Goal: Task Accomplishment & Management: Manage account settings

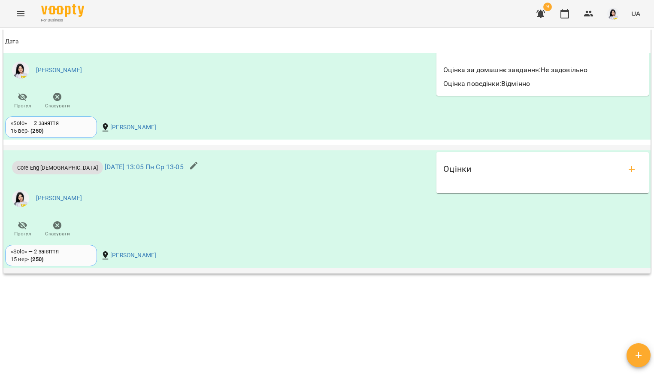
scroll to position [833, 0]
click at [626, 164] on icon "add evaluations" at bounding box center [631, 169] width 10 height 10
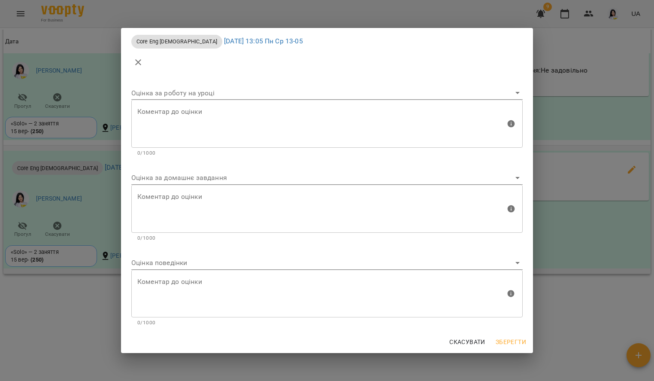
click at [233, 183] on body "For Business 9 UA Мої клієнти / Бизкровна [PERSON_NAME] Бизкровна [PERSON_NAME]…" at bounding box center [327, 204] width 654 height 408
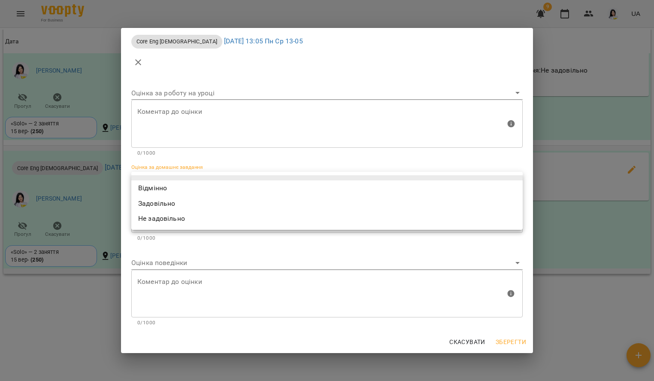
click at [167, 187] on li "Відмінно" at bounding box center [326, 187] width 391 height 15
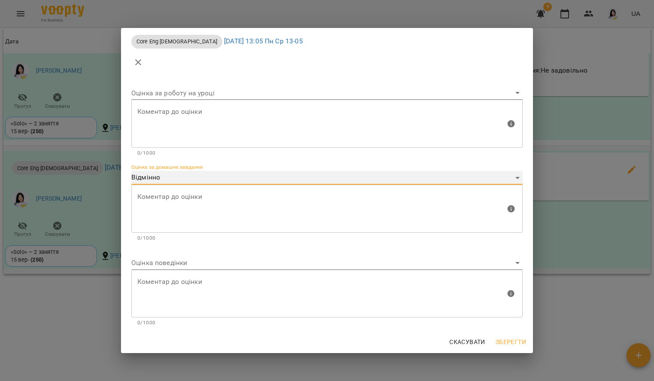
type input "*********"
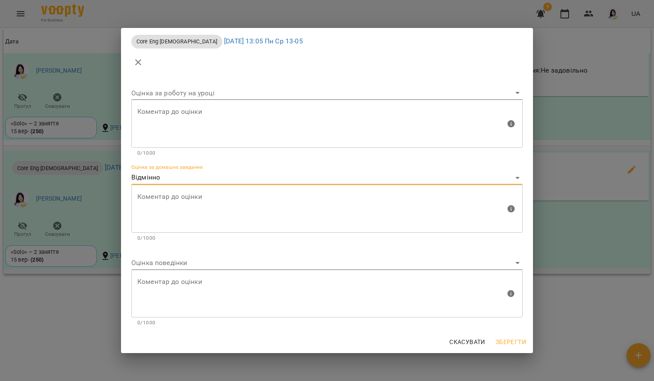
click at [165, 256] on body "For Business 9 UA Мої клієнти / Бизкровна [PERSON_NAME] Бизкровна [PERSON_NAME]…" at bounding box center [327, 204] width 654 height 408
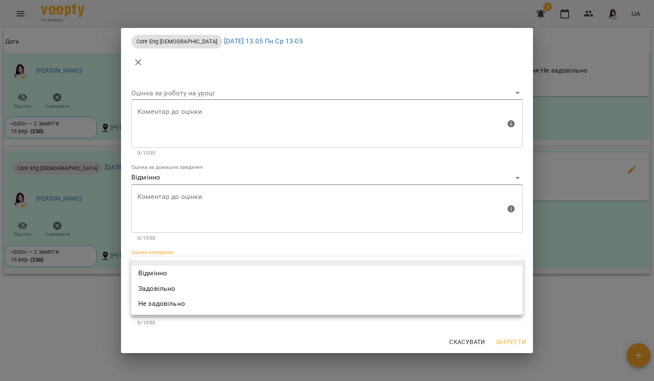
click at [163, 273] on li "Відмінно" at bounding box center [326, 272] width 391 height 15
type input "*********"
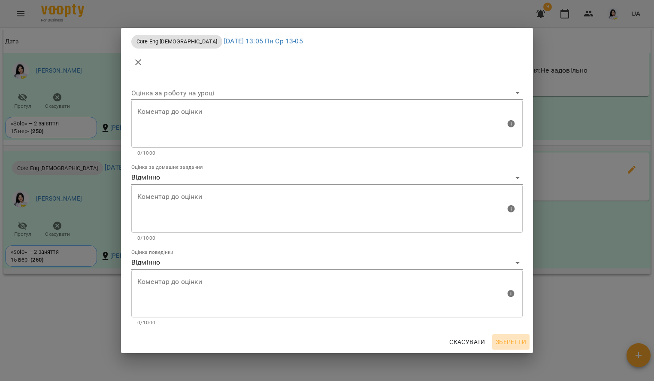
click at [507, 342] on span "Зберегти" at bounding box center [511, 341] width 30 height 10
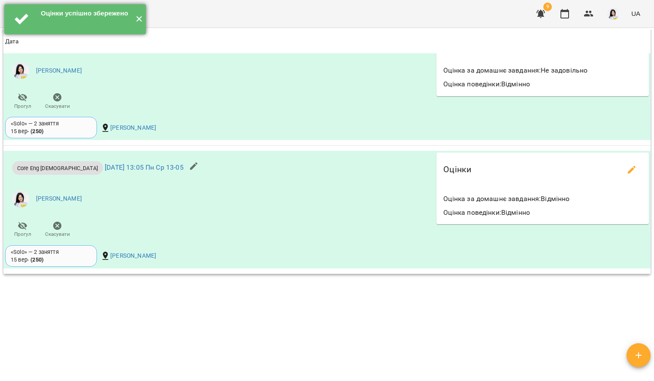
click at [134, 18] on button "✕" at bounding box center [139, 19] width 14 height 30
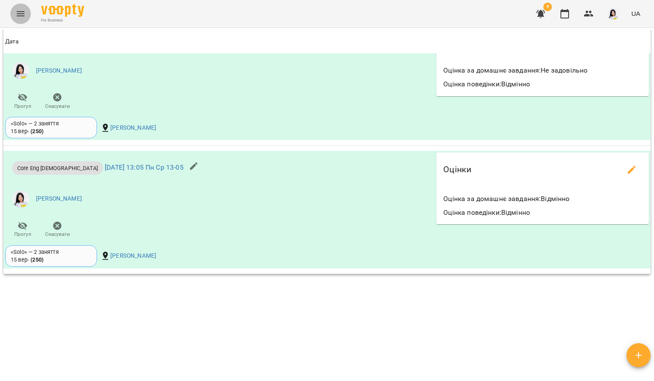
click at [12, 12] on button "Menu" at bounding box center [20, 13] width 21 height 21
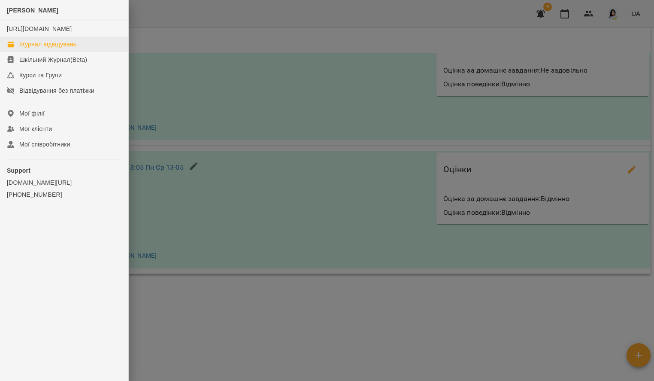
click at [58, 48] on div "Журнал відвідувань" at bounding box center [47, 44] width 57 height 9
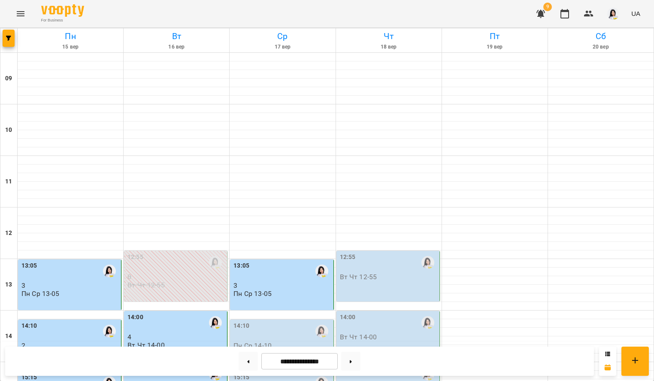
click at [274, 280] on div "13:05" at bounding box center [282, 271] width 98 height 21
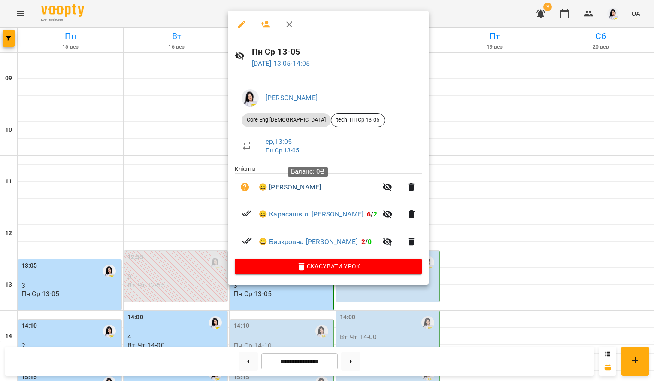
click at [293, 186] on link "😀 [PERSON_NAME]" at bounding box center [290, 187] width 62 height 10
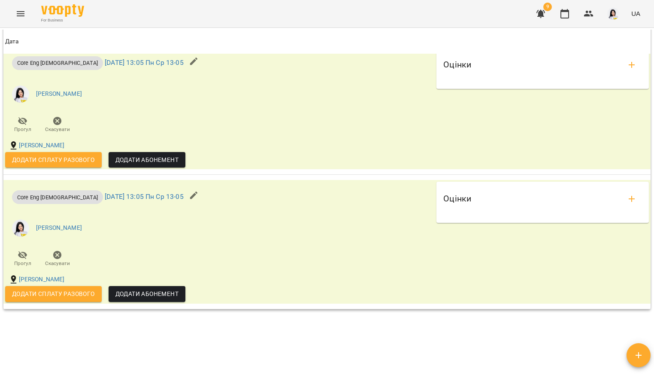
scroll to position [884, 0]
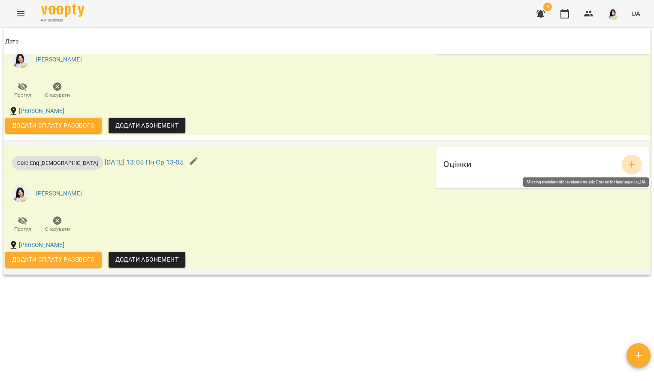
click at [621, 157] on button "add evaluations" at bounding box center [631, 164] width 21 height 21
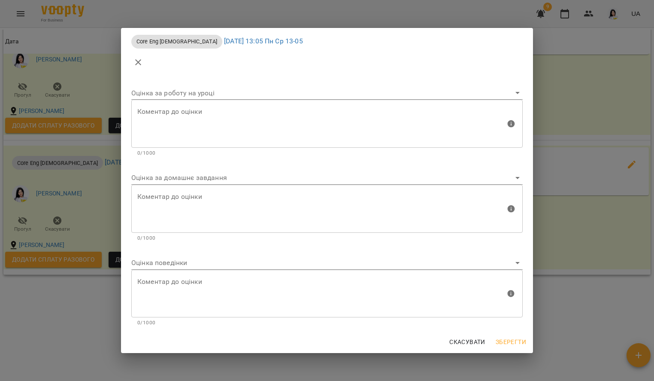
click at [159, 175] on body "For Business 9 UA Мої клієнти / [PERSON_NAME] [PERSON_NAME] tech_Пн Ср 13-05 0 …" at bounding box center [327, 204] width 654 height 408
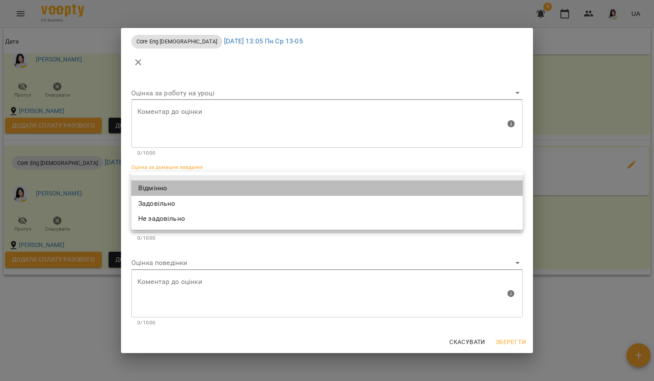
click at [156, 183] on li "Відмінно" at bounding box center [326, 187] width 391 height 15
type input "*********"
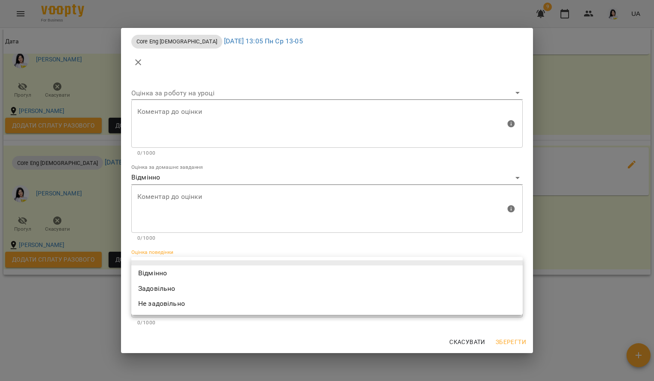
click at [146, 261] on body "For Business 9 UA Мої клієнти / [PERSON_NAME] [PERSON_NAME] tech_Пн Ср 13-05 0 …" at bounding box center [327, 204] width 654 height 408
click at [150, 272] on li "Відмінно" at bounding box center [326, 272] width 391 height 15
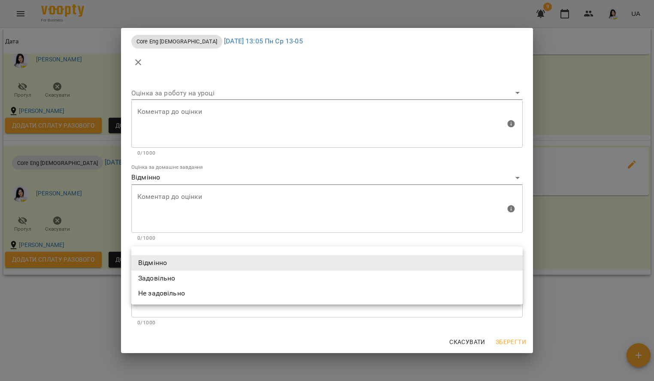
click at [178, 261] on body "For Business 9 UA Мої клієнти / [PERSON_NAME] [PERSON_NAME] tech_Пн Ср 13-05 0 …" at bounding box center [327, 204] width 654 height 408
click at [182, 296] on li "Не задовільно" at bounding box center [326, 292] width 391 height 15
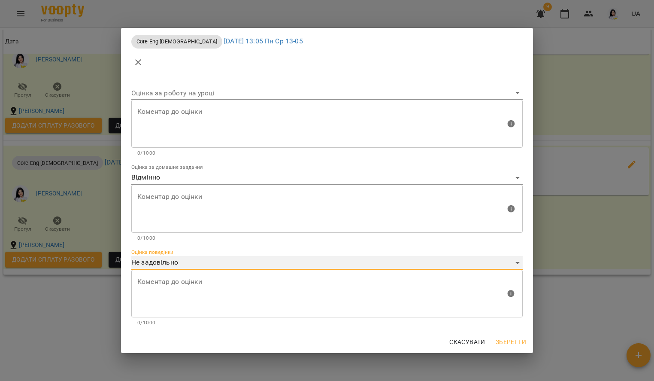
type input "**********"
click at [177, 284] on textarea at bounding box center [321, 293] width 368 height 32
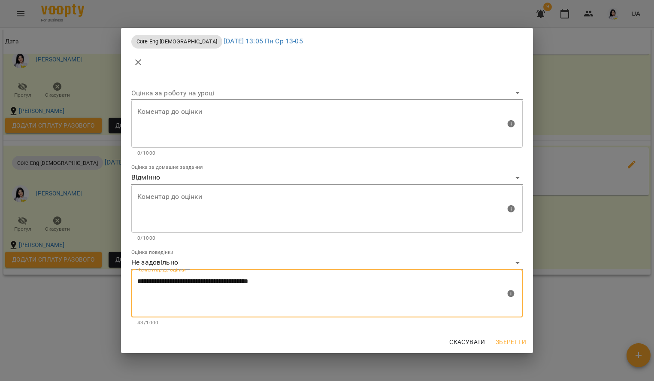
type textarea "**********"
click at [518, 342] on span "Зберегти" at bounding box center [511, 341] width 30 height 10
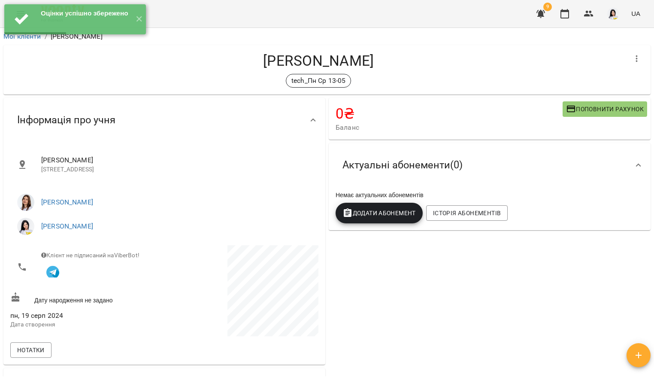
scroll to position [0, 0]
click at [142, 19] on button "✕" at bounding box center [139, 19] width 14 height 30
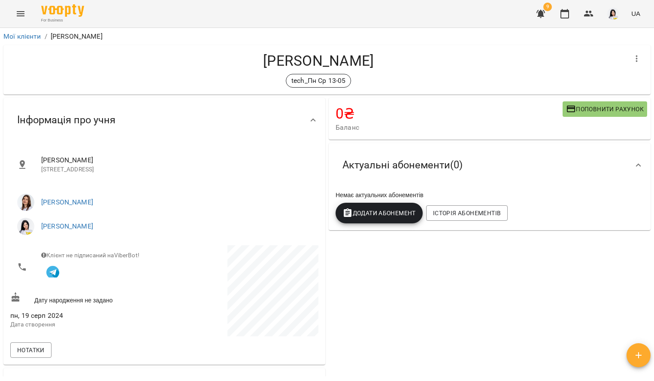
click at [22, 9] on icon "Menu" at bounding box center [20, 14] width 10 height 10
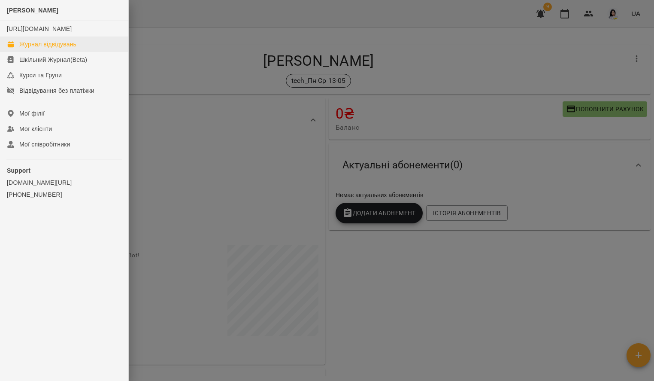
click at [55, 48] on link "Журнал відвідувань" at bounding box center [64, 43] width 128 height 15
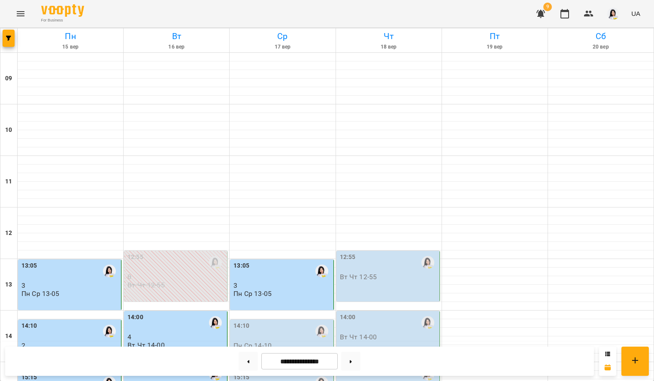
scroll to position [191, 0]
click at [255, 259] on div "13:05 3 Пн Ср 13-05" at bounding box center [281, 284] width 103 height 51
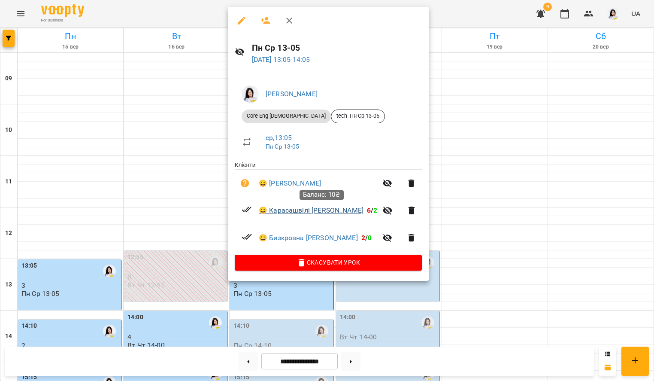
click at [295, 210] on link "😀 Карасашвілі [PERSON_NAME]" at bounding box center [311, 210] width 105 height 10
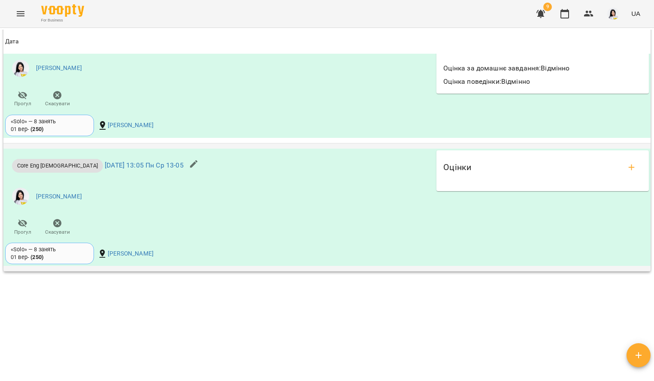
scroll to position [865, 0]
click at [623, 172] on button "add evaluations" at bounding box center [631, 167] width 21 height 21
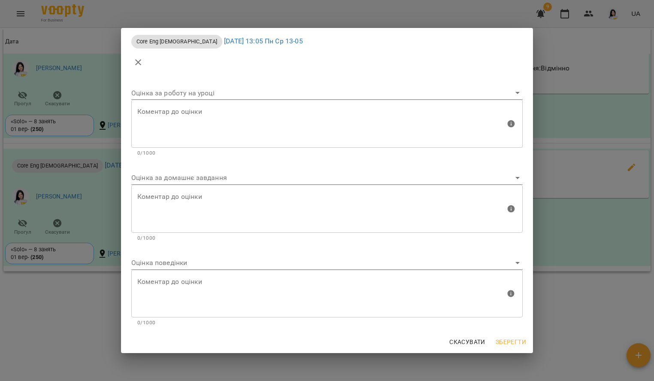
click at [247, 173] on body "For Business 9 UA Мої клієнти / Карасашвілі [PERSON_NAME] Карасашвілі [PERSON_N…" at bounding box center [327, 204] width 654 height 408
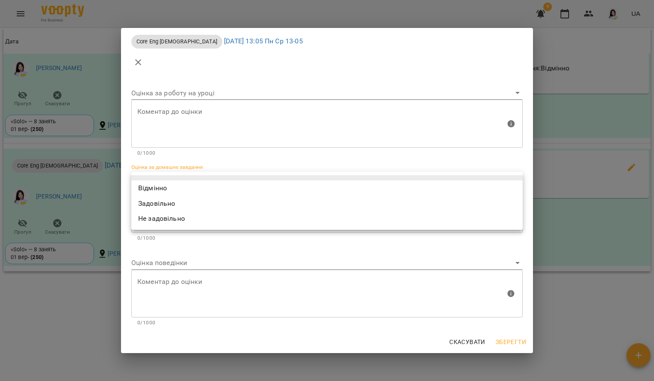
click at [201, 215] on li "Не задовільно" at bounding box center [326, 218] width 391 height 15
type input "**********"
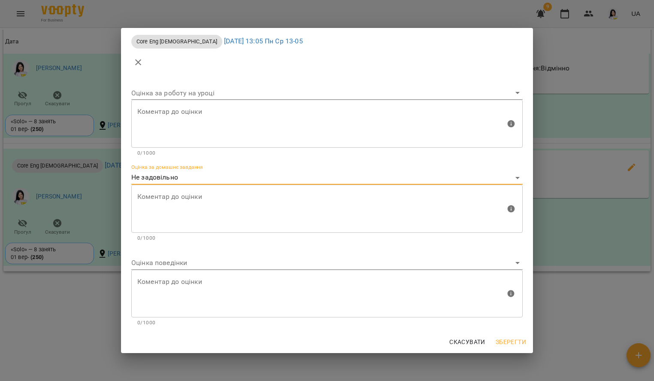
click at [191, 205] on textarea at bounding box center [321, 208] width 368 height 32
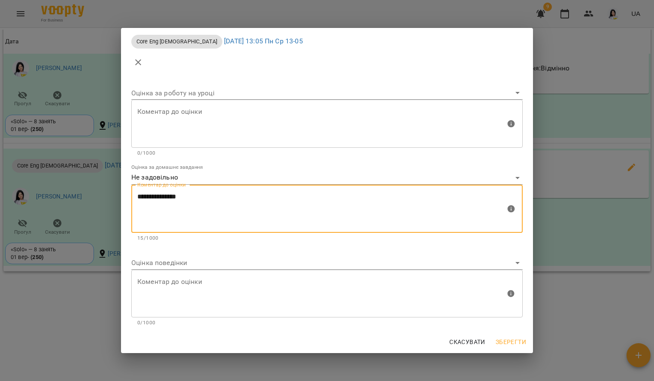
type textarea "**********"
click at [169, 273] on div "Коментар до оцінки" at bounding box center [326, 293] width 391 height 48
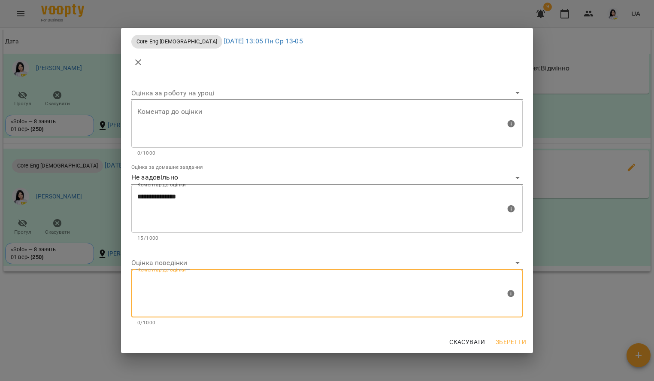
click at [166, 264] on body "For Business 9 UA Мої клієнти / Карасашвілі [PERSON_NAME] Карасашвілі [PERSON_N…" at bounding box center [327, 204] width 654 height 408
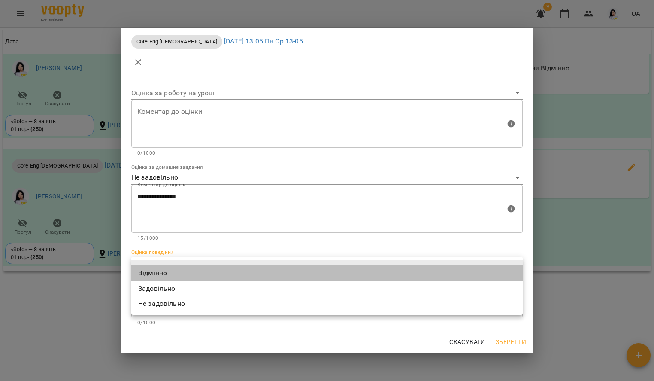
click at [162, 267] on li "Відмінно" at bounding box center [326, 272] width 391 height 15
type input "*********"
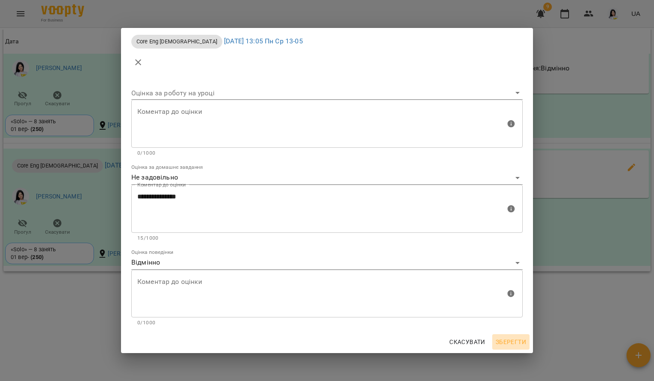
click at [510, 336] on button "Зберегти" at bounding box center [510, 341] width 37 height 15
